Goal: Task Accomplishment & Management: Manage account settings

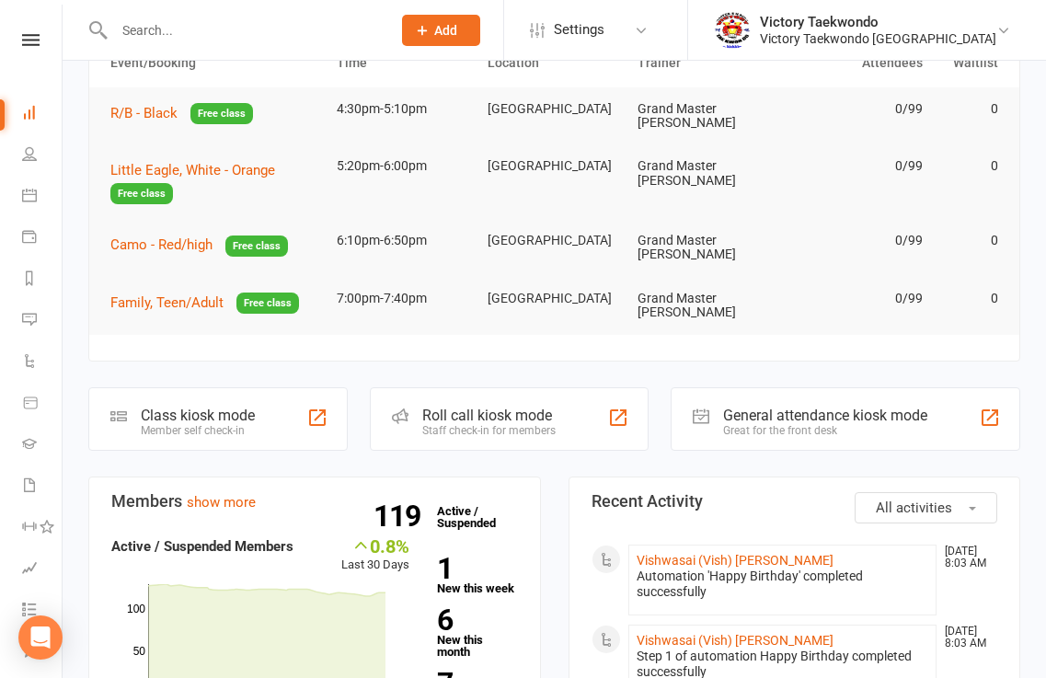
click at [206, 31] on input "text" at bounding box center [243, 30] width 269 height 26
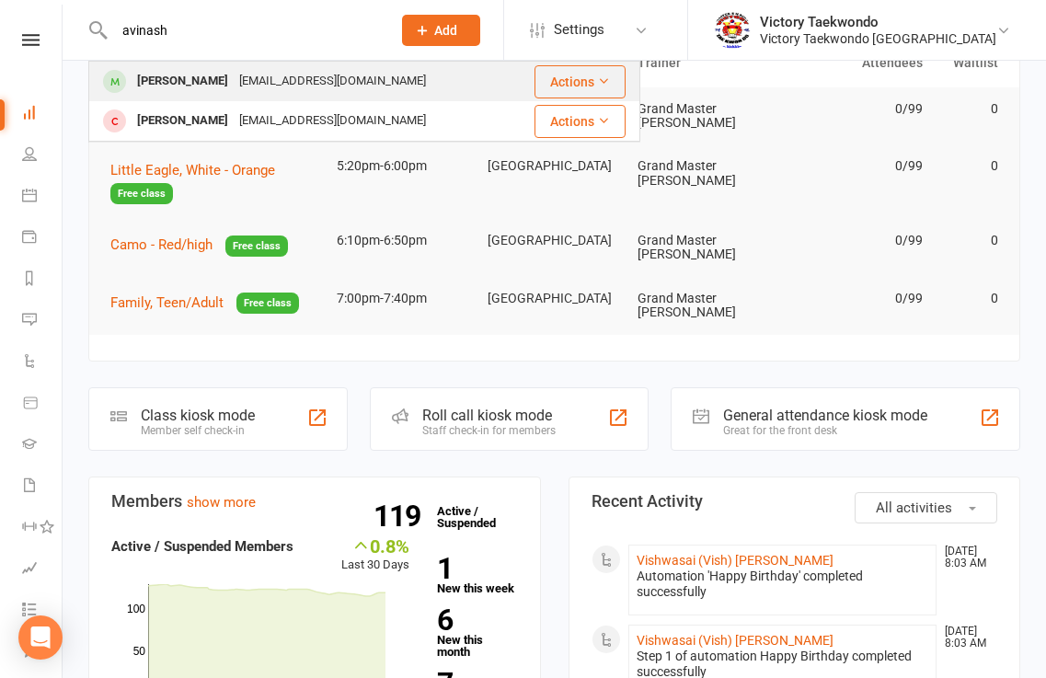
type input "avinash"
click at [198, 86] on div "[PERSON_NAME]" at bounding box center [183, 81] width 102 height 27
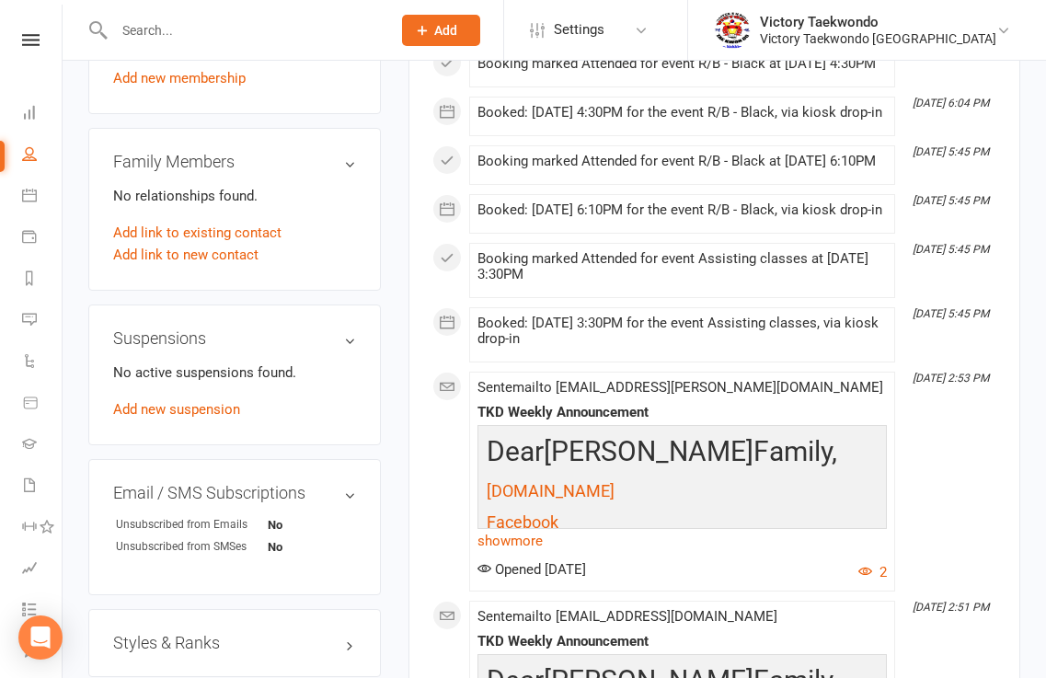
scroll to position [644, 0]
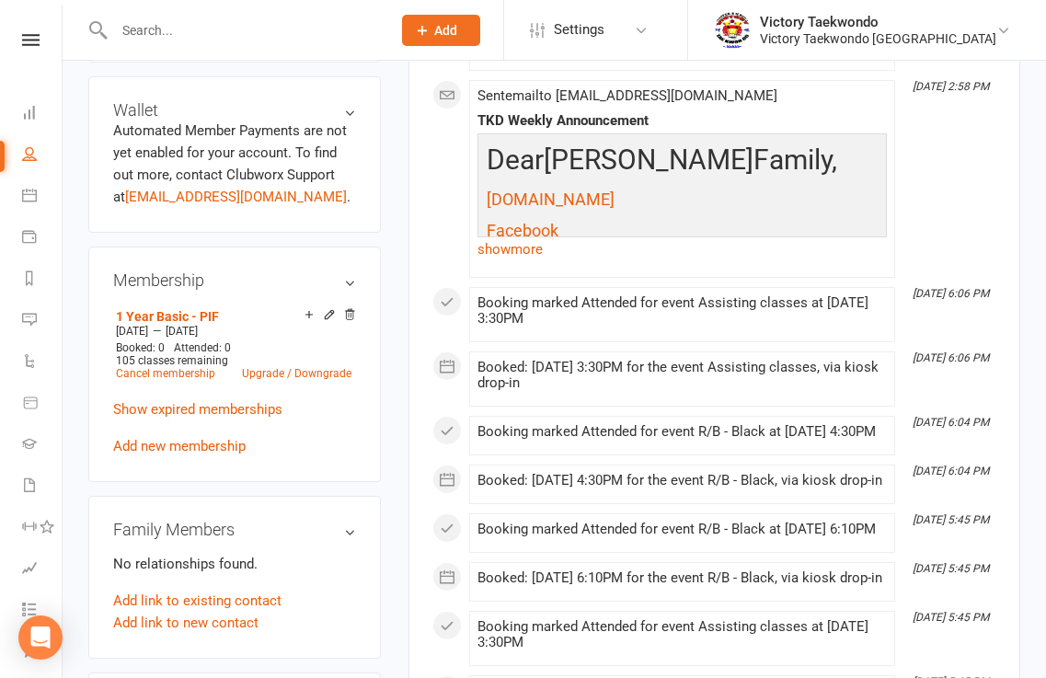
click at [326, 308] on icon at bounding box center [329, 314] width 13 height 13
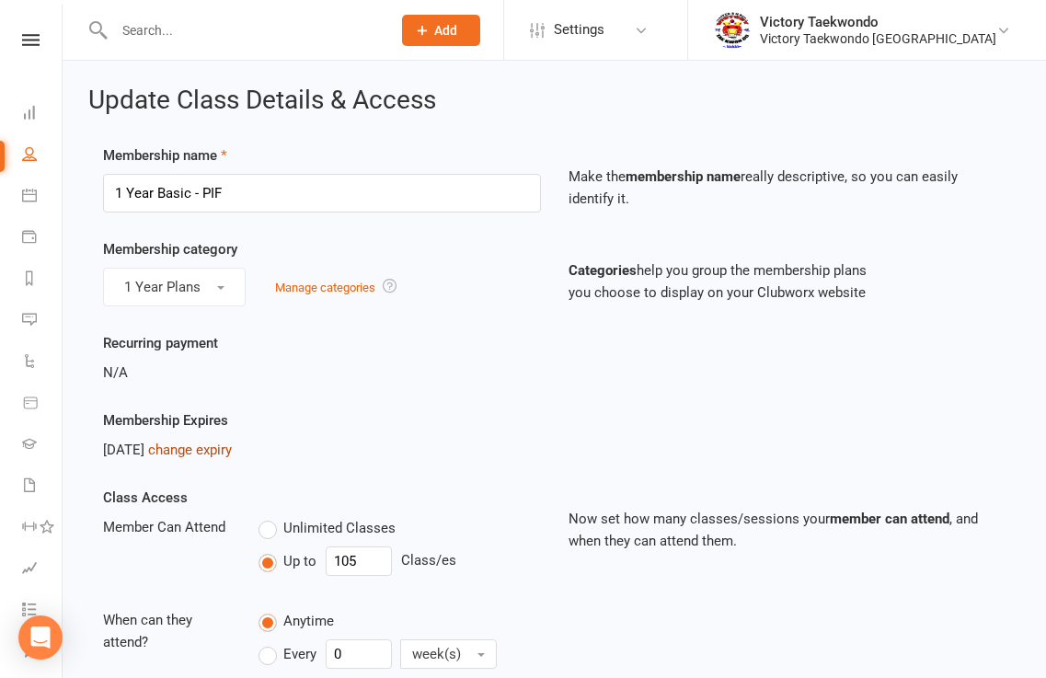
click at [223, 451] on link "change expiry" at bounding box center [190, 449] width 84 height 17
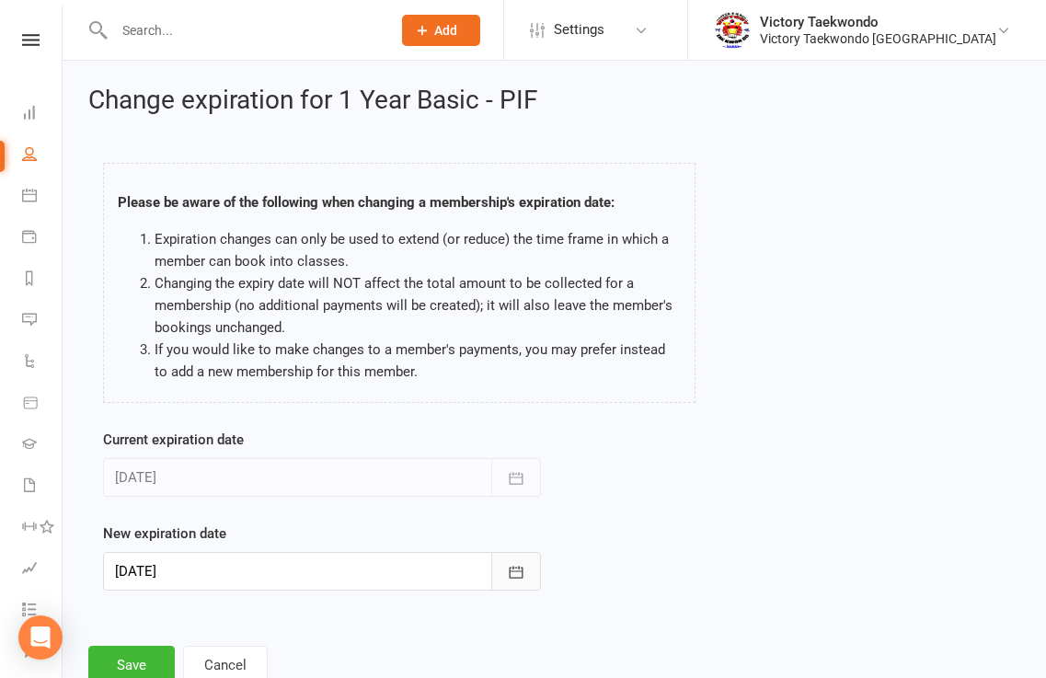
click at [519, 573] on icon "button" at bounding box center [516, 572] width 18 height 18
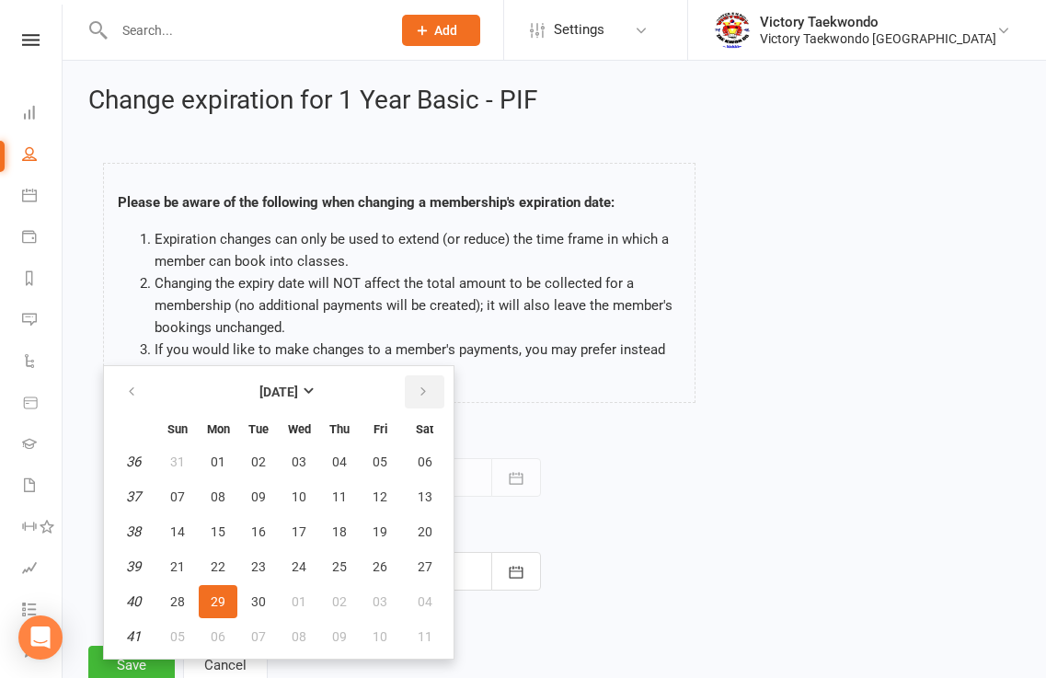
click at [422, 392] on icon "button" at bounding box center [423, 391] width 13 height 15
click at [422, 391] on icon "button" at bounding box center [423, 391] width 13 height 15
click at [384, 601] on span "30" at bounding box center [379, 601] width 15 height 15
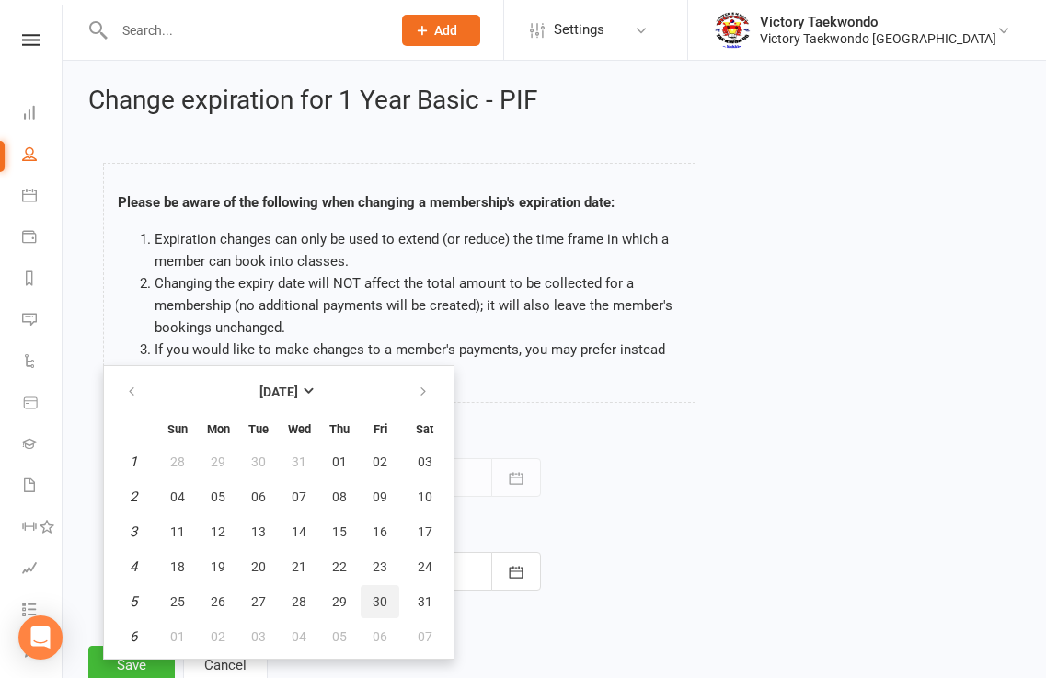
type input "[DATE]"
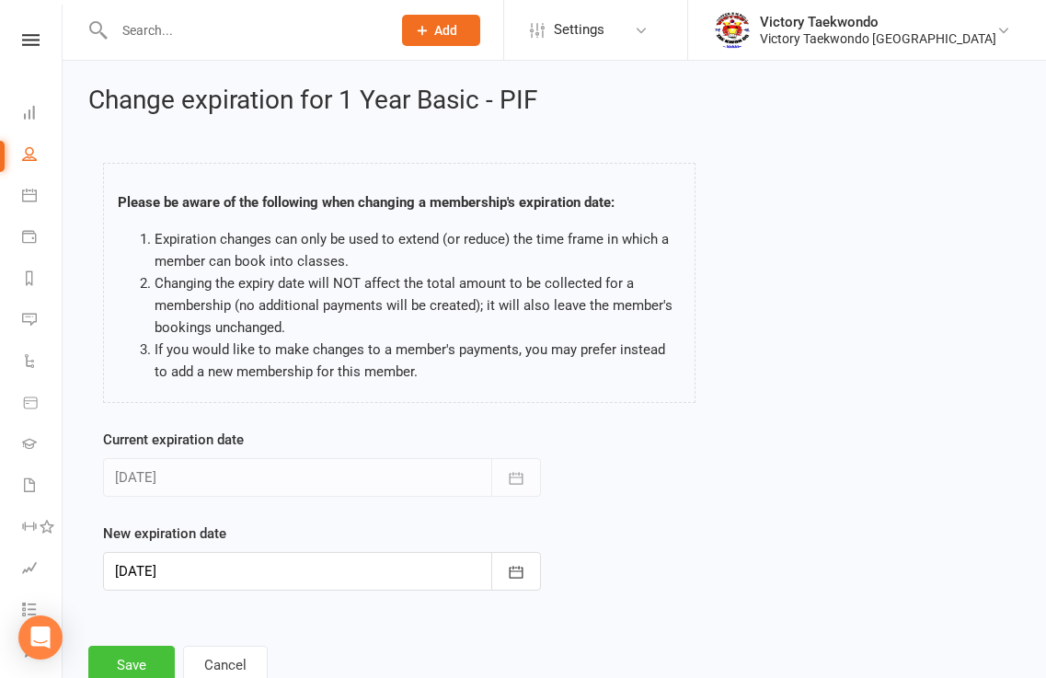
click at [143, 657] on button "Save" at bounding box center [131, 665] width 86 height 39
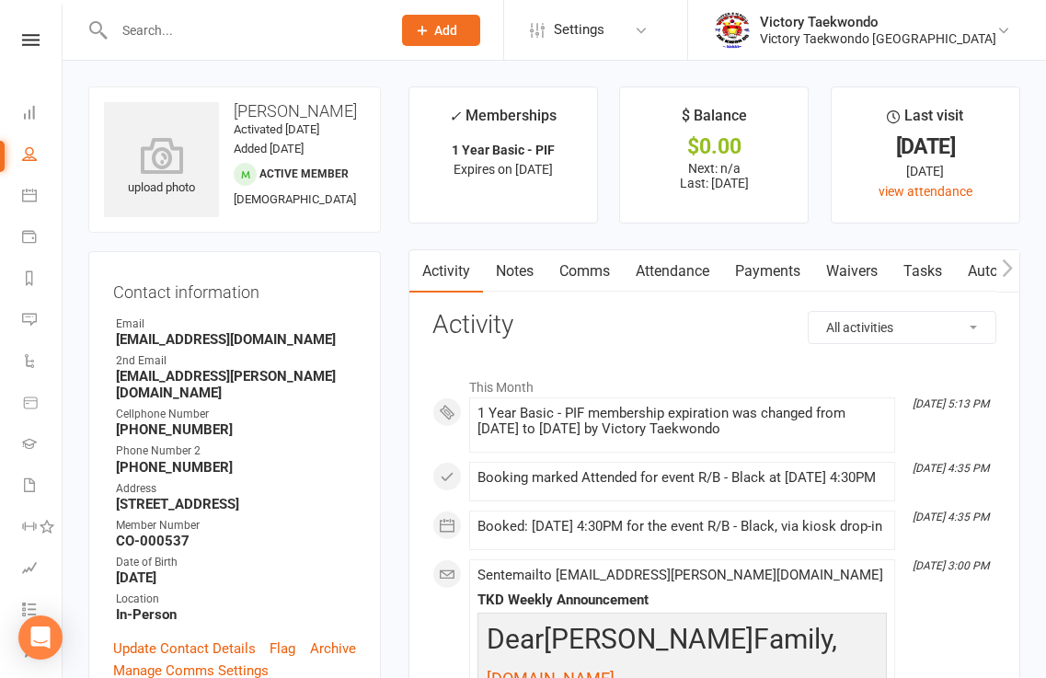
click at [166, 30] on input "text" at bounding box center [243, 30] width 269 height 26
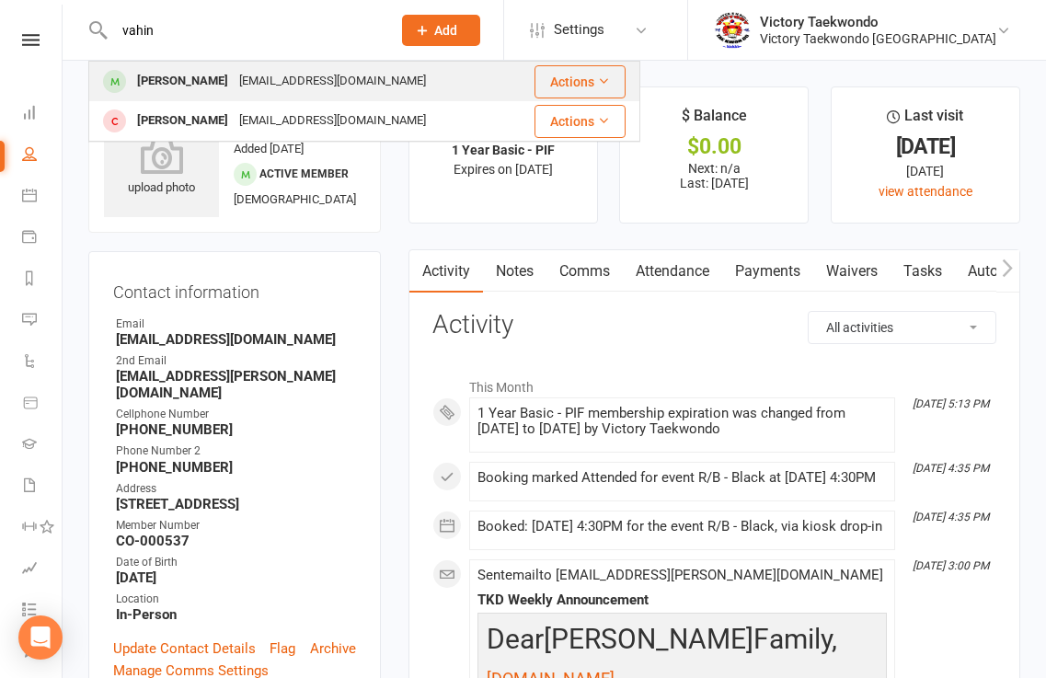
type input "vahin"
click at [167, 77] on div "[PERSON_NAME]" at bounding box center [183, 81] width 102 height 27
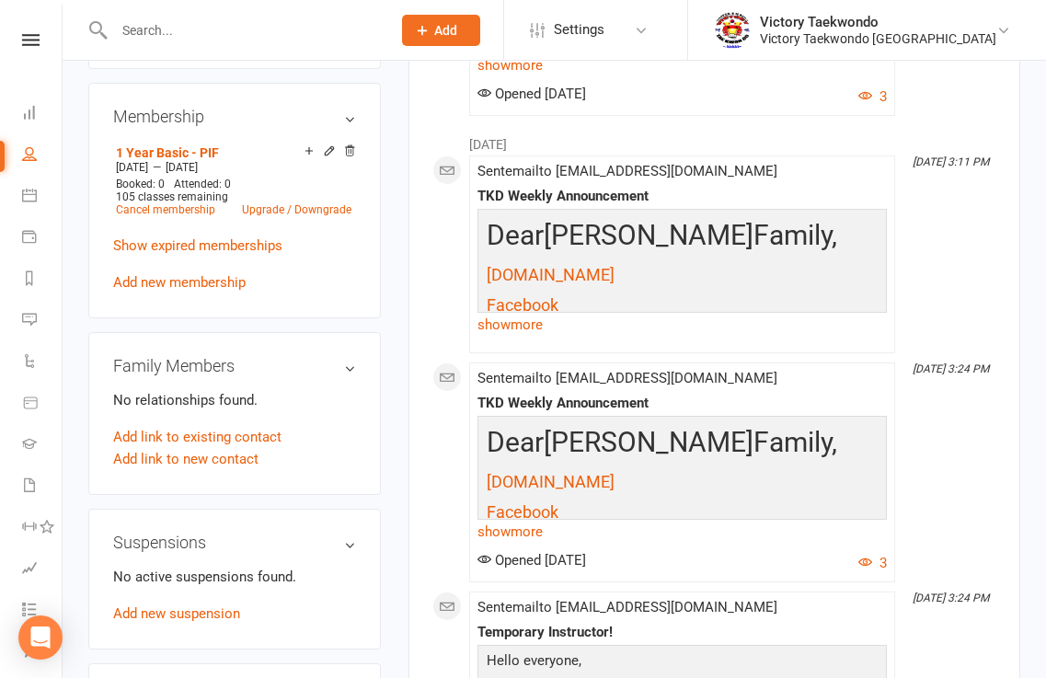
scroll to position [736, 0]
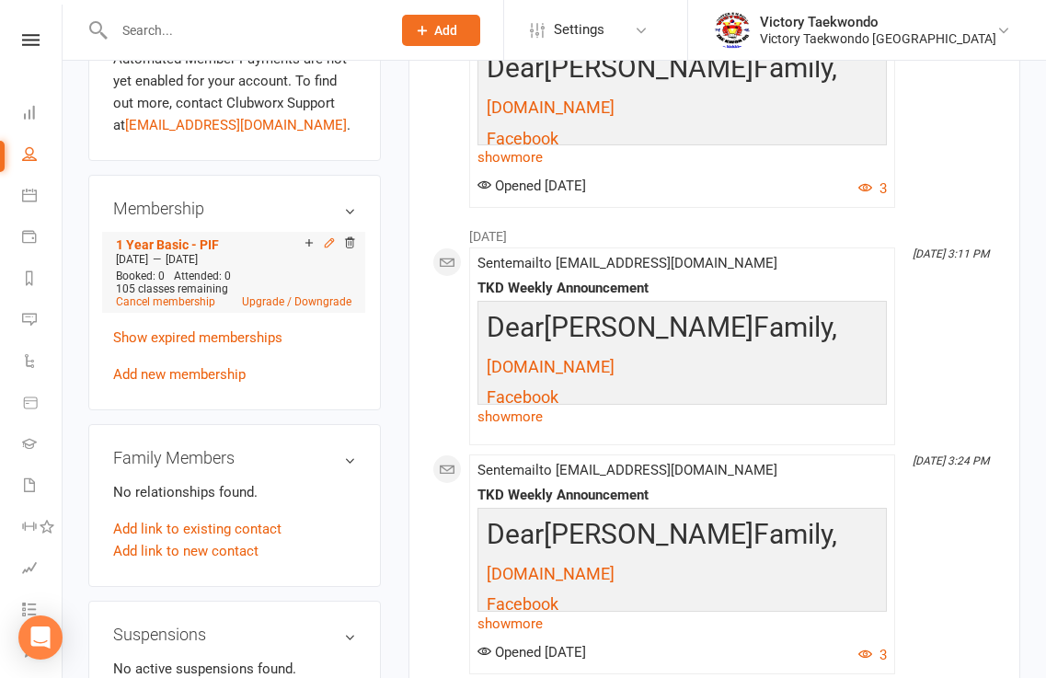
click at [328, 249] on icon at bounding box center [329, 242] width 13 height 13
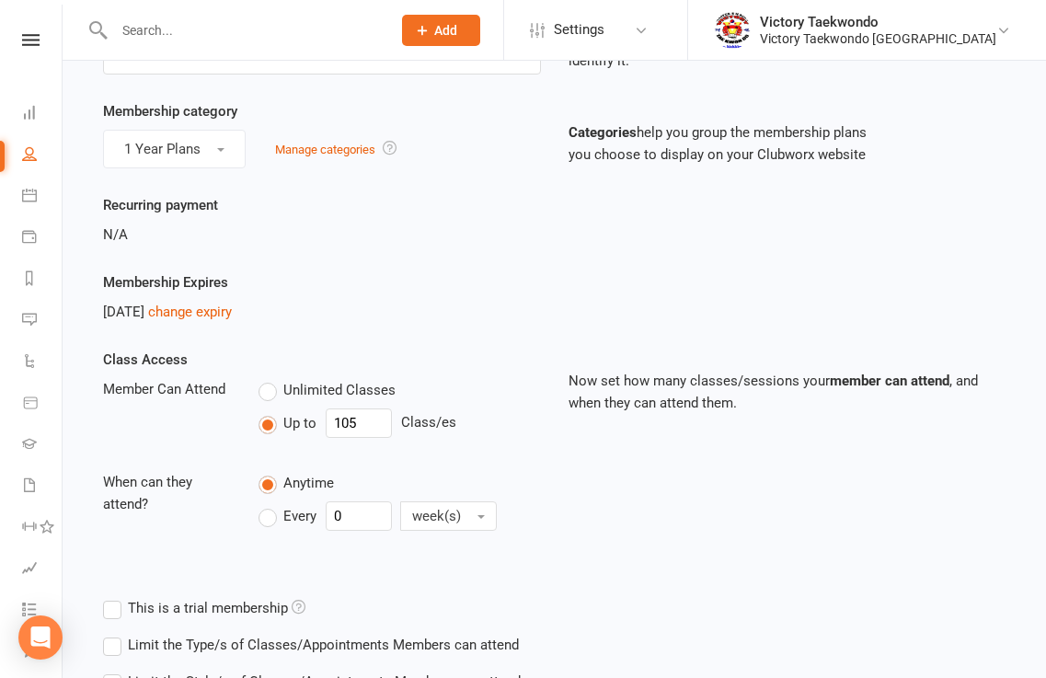
scroll to position [368, 0]
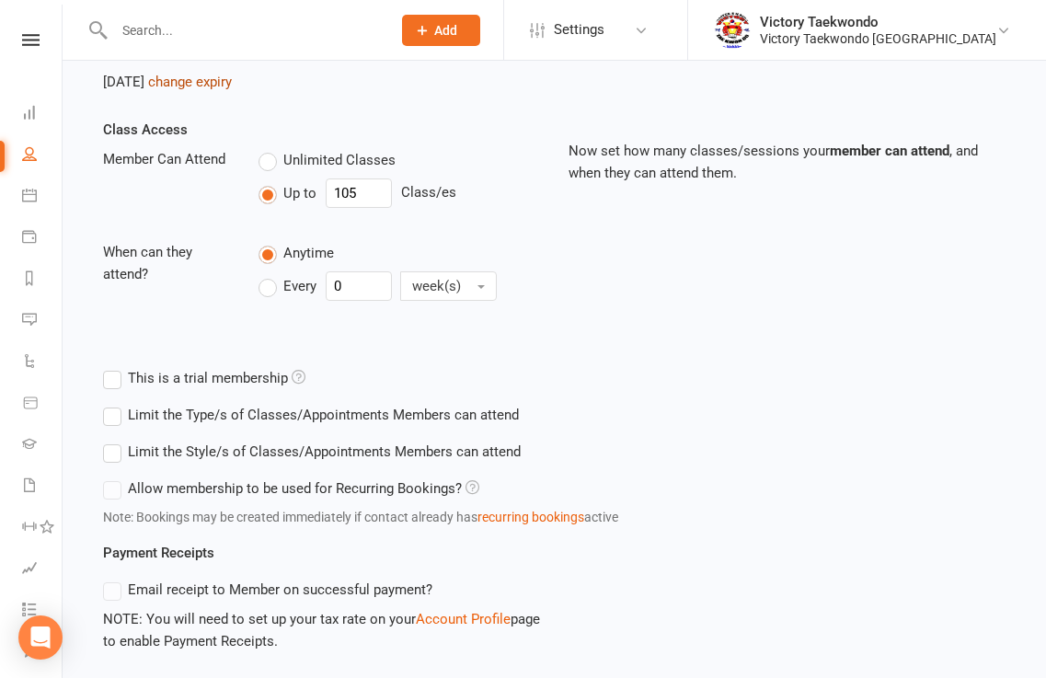
click at [232, 81] on link "change expiry" at bounding box center [190, 82] width 84 height 17
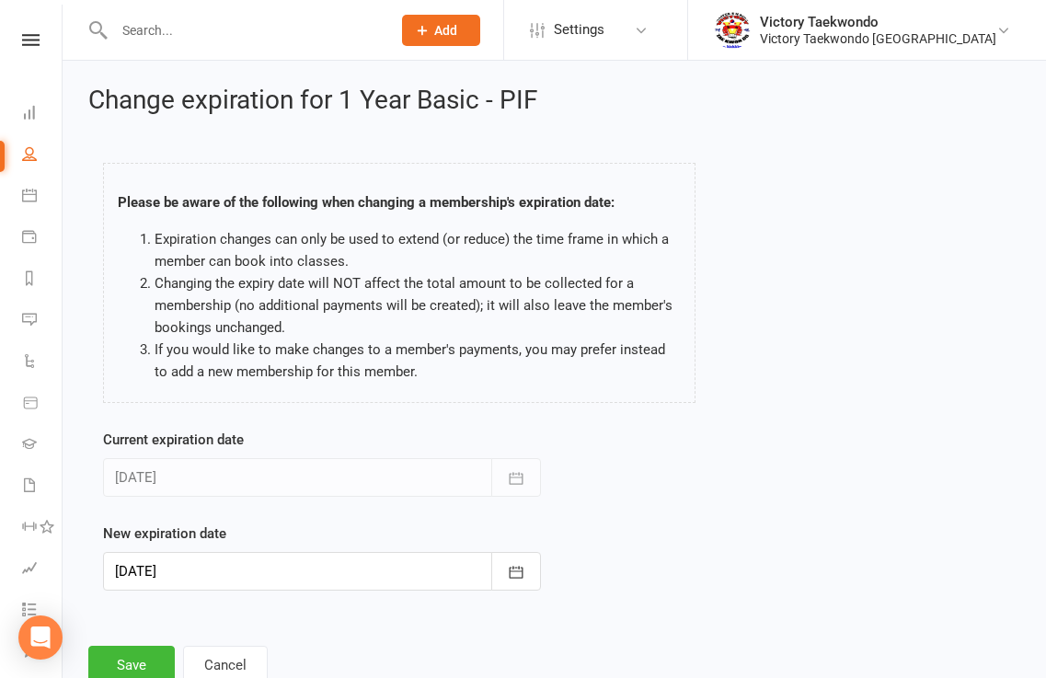
scroll to position [59, 0]
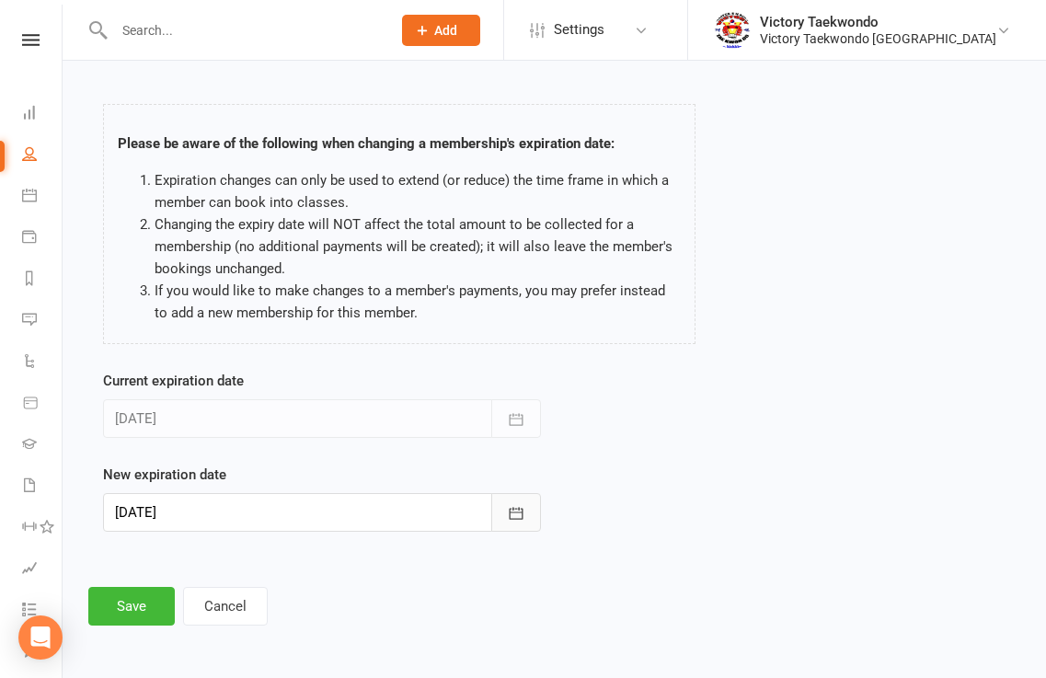
click at [510, 514] on icon "button" at bounding box center [516, 513] width 14 height 12
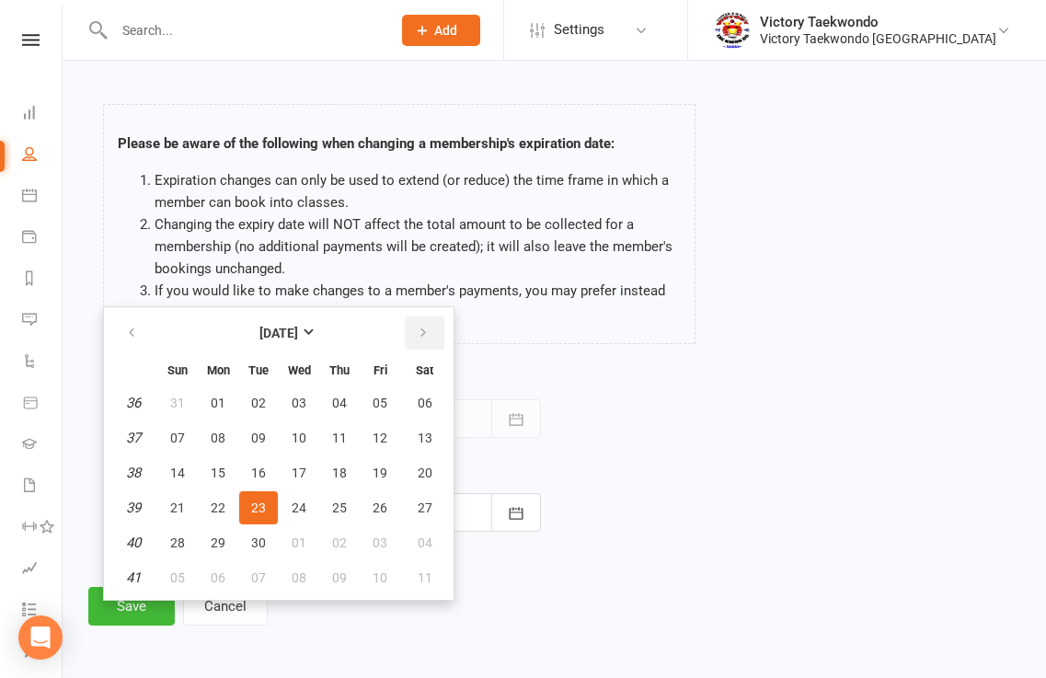
click at [419, 334] on icon "button" at bounding box center [423, 333] width 13 height 15
click at [376, 511] on span "24" at bounding box center [379, 507] width 15 height 15
type input "[DATE]"
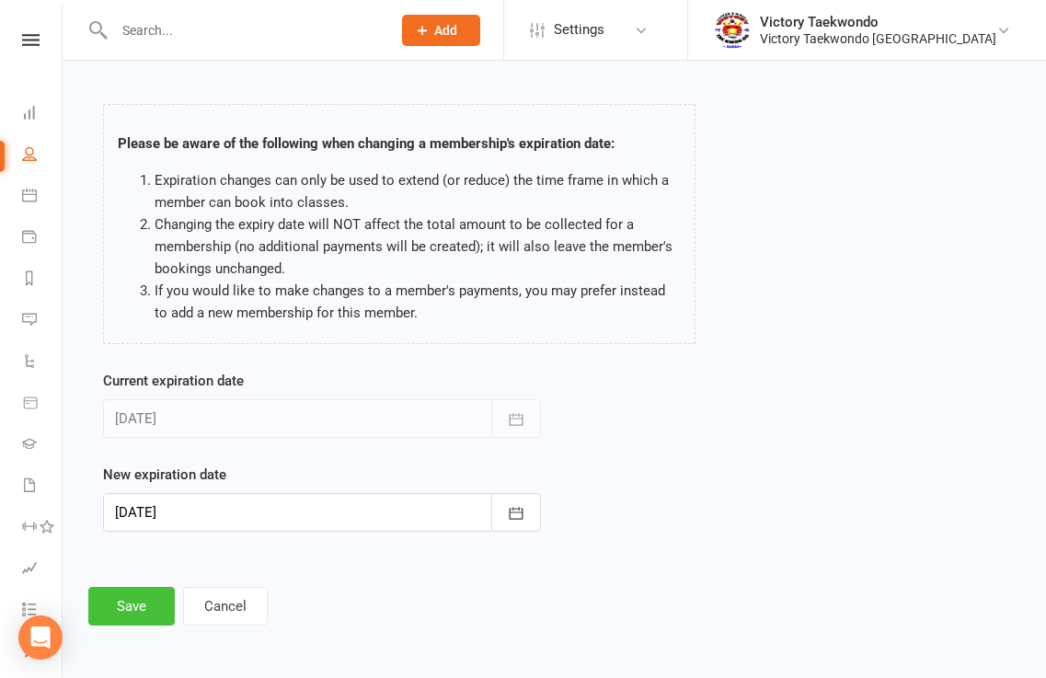
drag, startPoint x: 135, startPoint y: 601, endPoint x: 165, endPoint y: 570, distance: 42.9
click at [136, 601] on button "Save" at bounding box center [131, 606] width 86 height 39
